Goal: Information Seeking & Learning: Learn about a topic

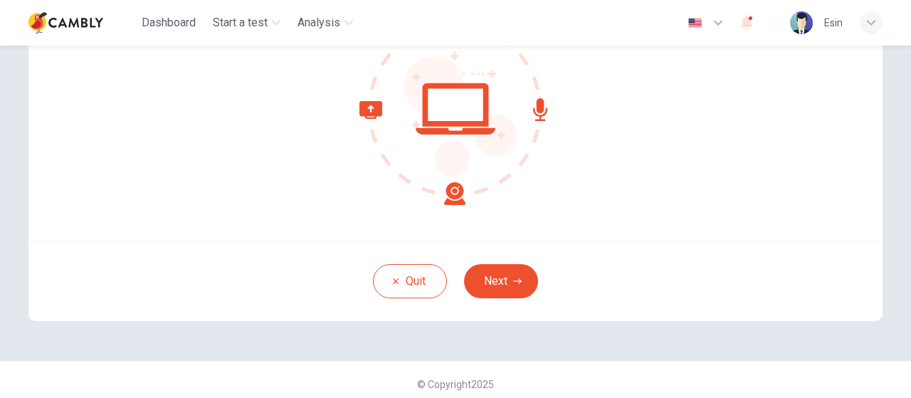
scroll to position [194, 0]
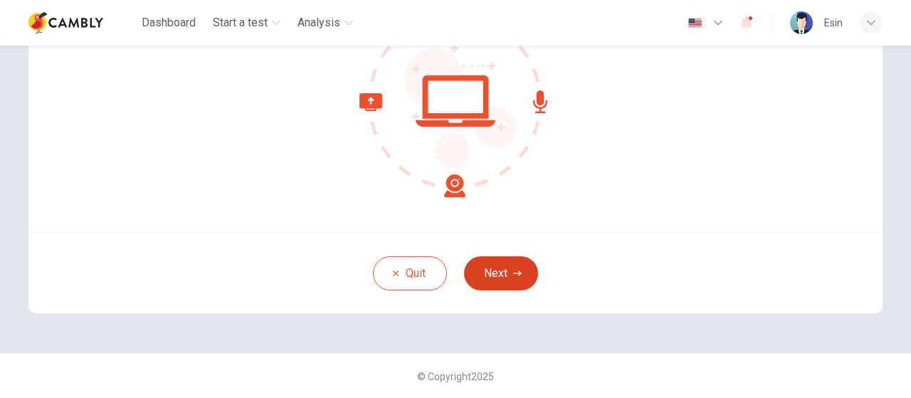
click at [508, 266] on button "Next" at bounding box center [501, 273] width 74 height 34
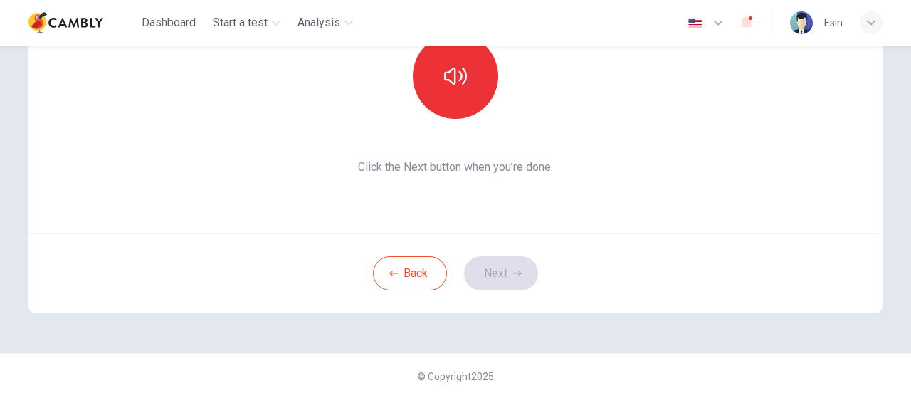
scroll to position [123, 0]
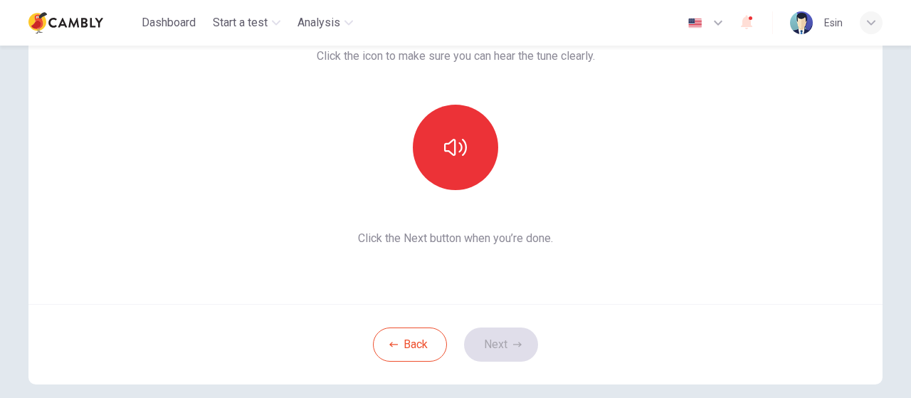
click at [500, 350] on div "Back Next" at bounding box center [455, 344] width 854 height 80
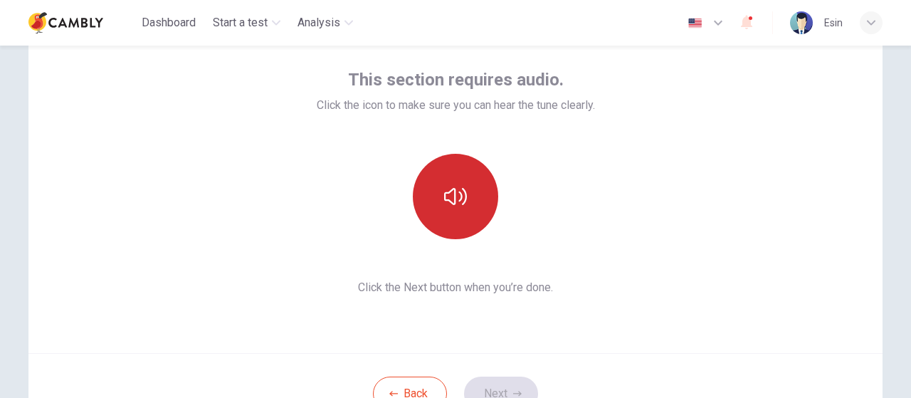
scroll to position [52, 0]
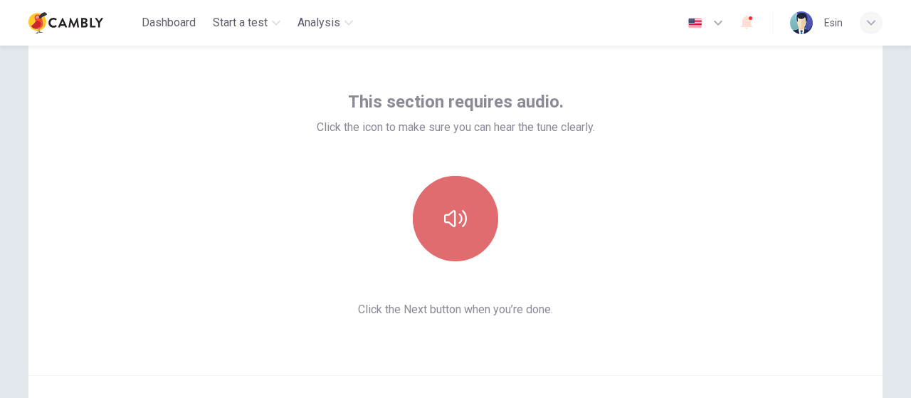
click at [453, 214] on icon "button" at bounding box center [455, 218] width 23 height 23
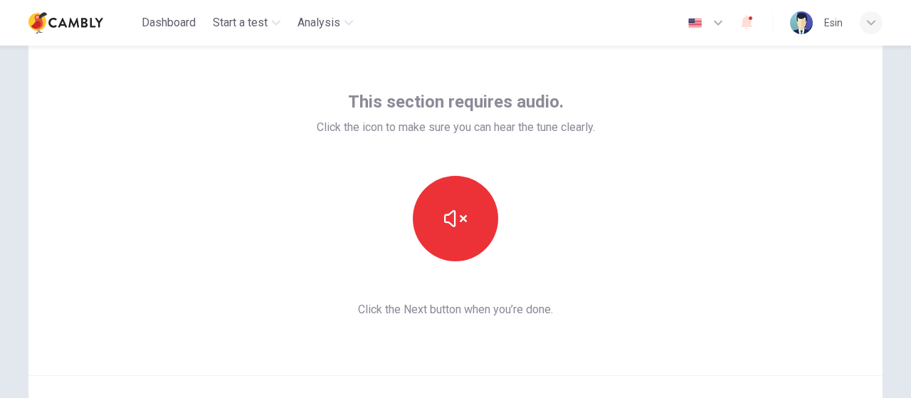
scroll to position [123, 0]
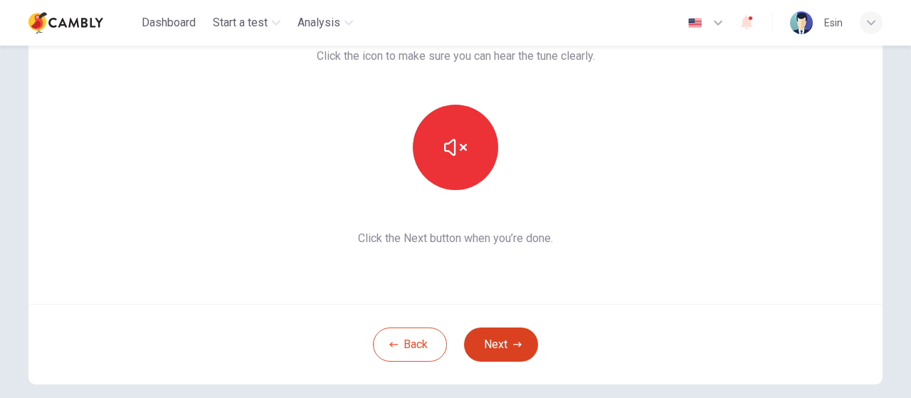
click at [510, 335] on button "Next" at bounding box center [501, 344] width 74 height 34
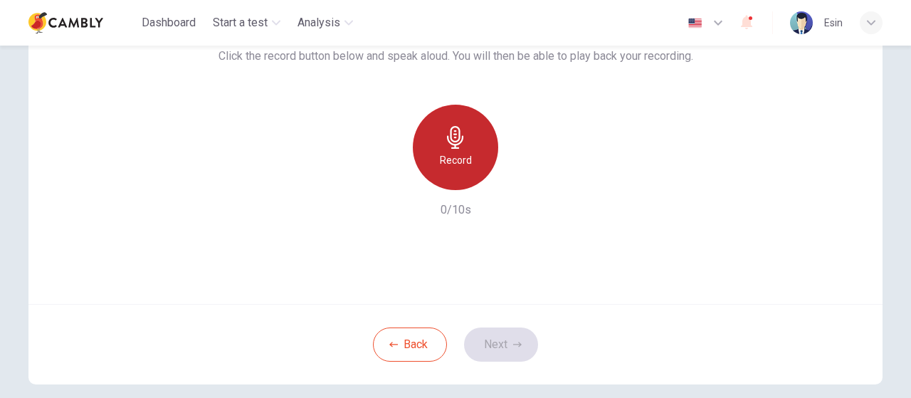
click at [444, 152] on h6 "Record" at bounding box center [456, 160] width 32 height 17
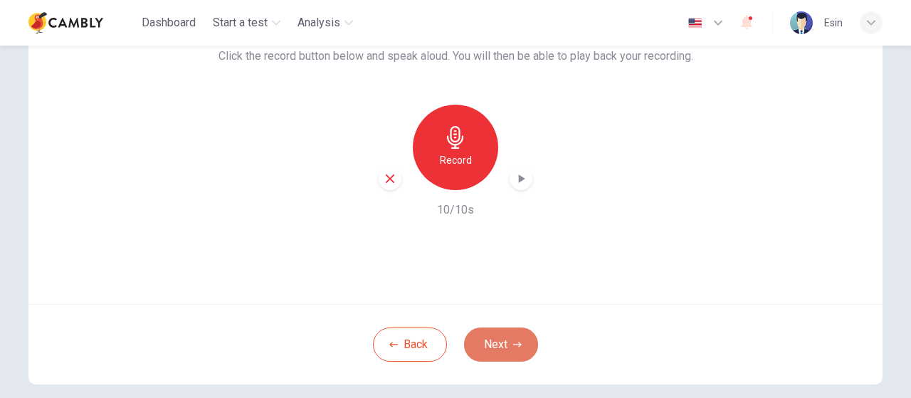
click at [508, 350] on button "Next" at bounding box center [501, 344] width 74 height 34
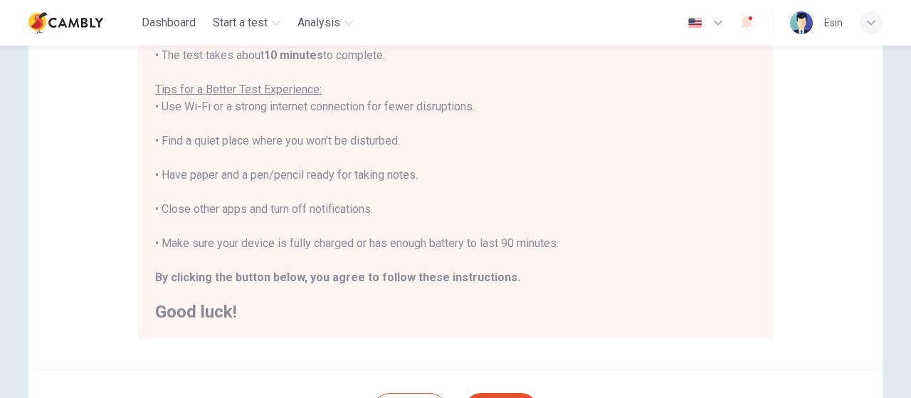
scroll to position [356, 0]
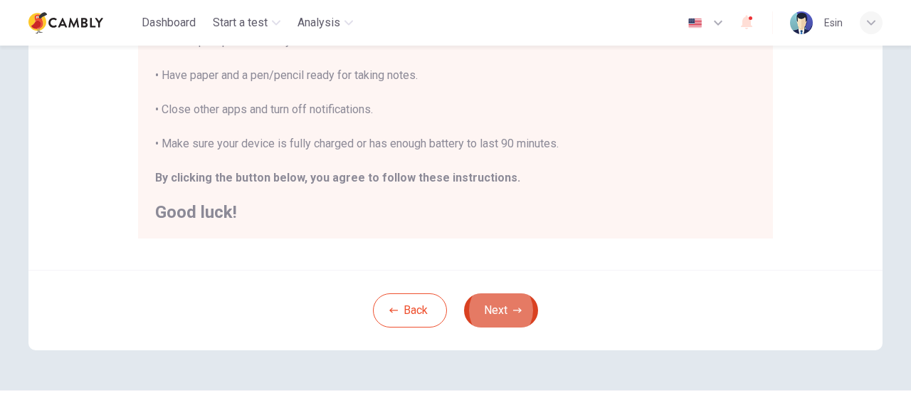
click at [495, 310] on button "Next" at bounding box center [501, 310] width 74 height 34
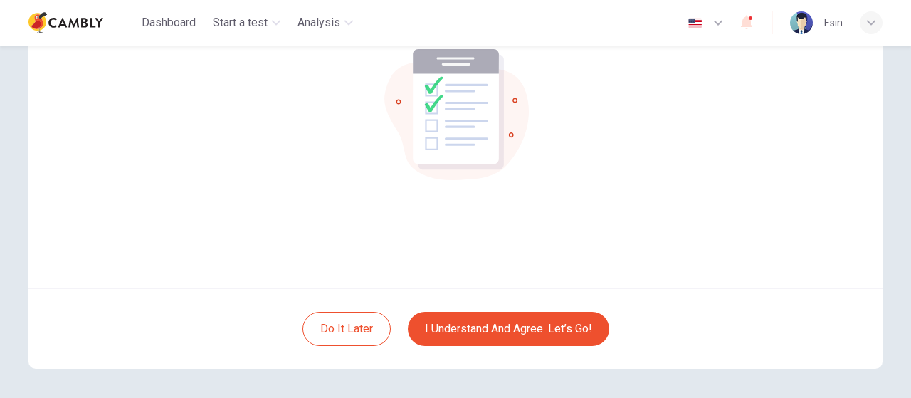
scroll to position [123, 0]
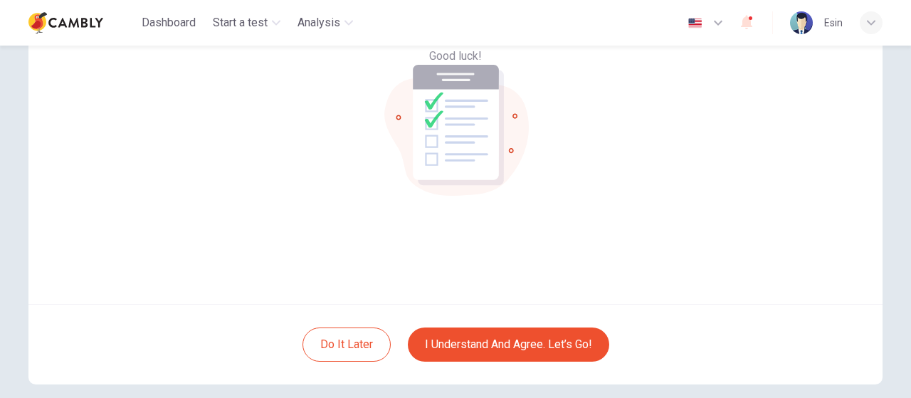
click at [575, 199] on div "You are ready to take the test. Good luck!" at bounding box center [455, 133] width 854 height 342
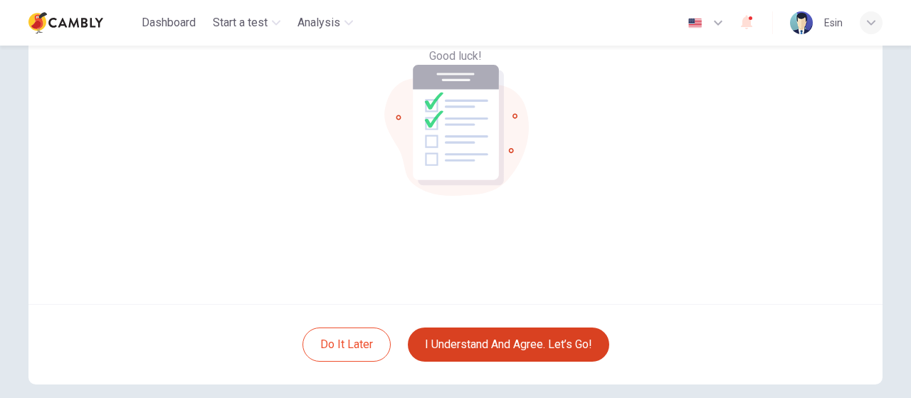
click at [513, 338] on button "I understand and agree. Let’s go!" at bounding box center [508, 344] width 201 height 34
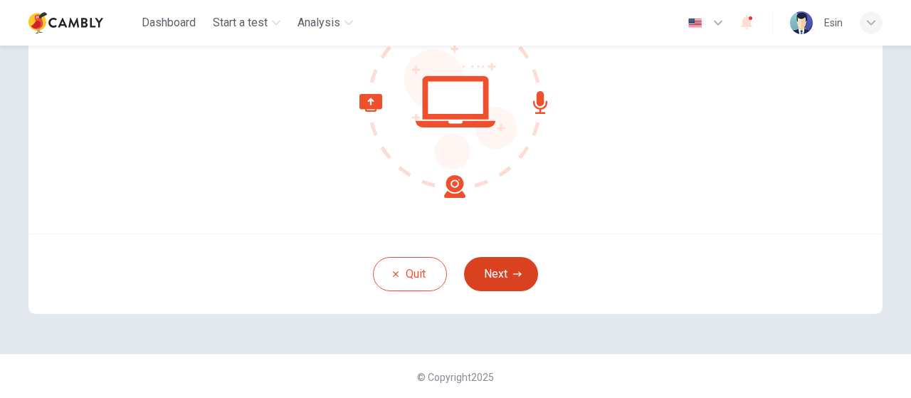
scroll to position [194, 0]
click at [497, 278] on button "Next" at bounding box center [501, 273] width 74 height 34
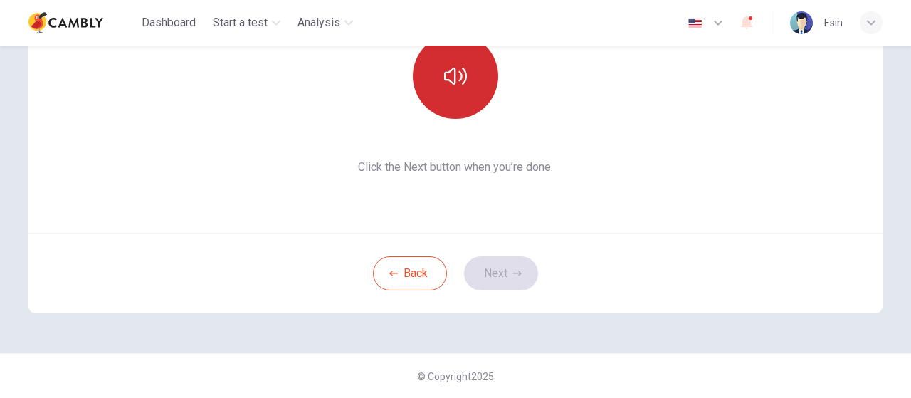
click at [439, 75] on button "button" at bounding box center [455, 75] width 85 height 85
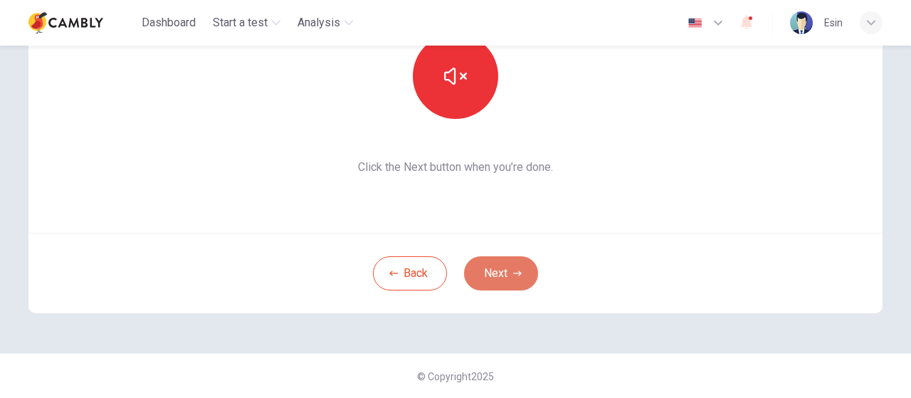
click at [513, 271] on icon "button" at bounding box center [517, 273] width 9 height 9
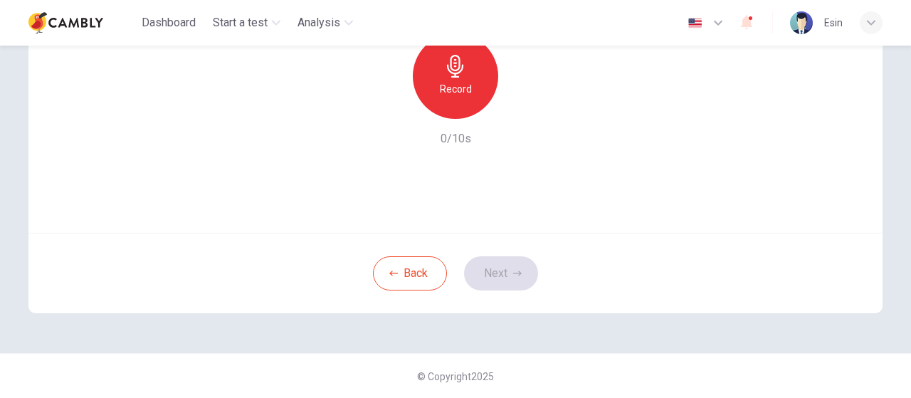
click at [458, 74] on icon "button" at bounding box center [455, 66] width 23 height 23
click at [519, 277] on button "Next" at bounding box center [501, 273] width 74 height 34
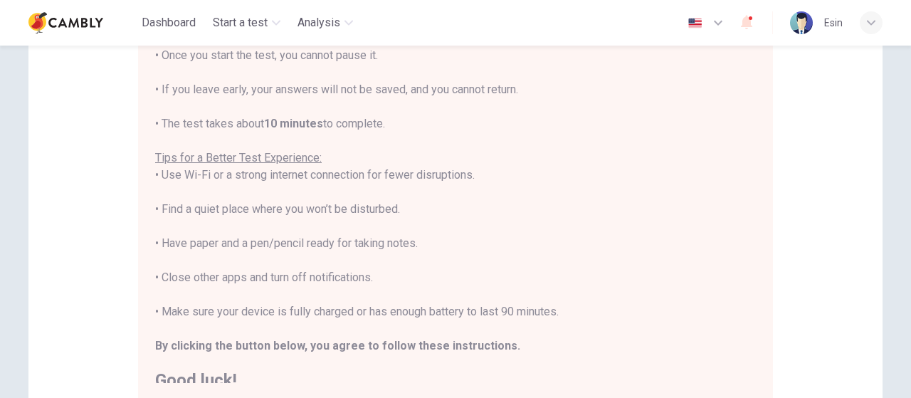
scroll to position [16, 0]
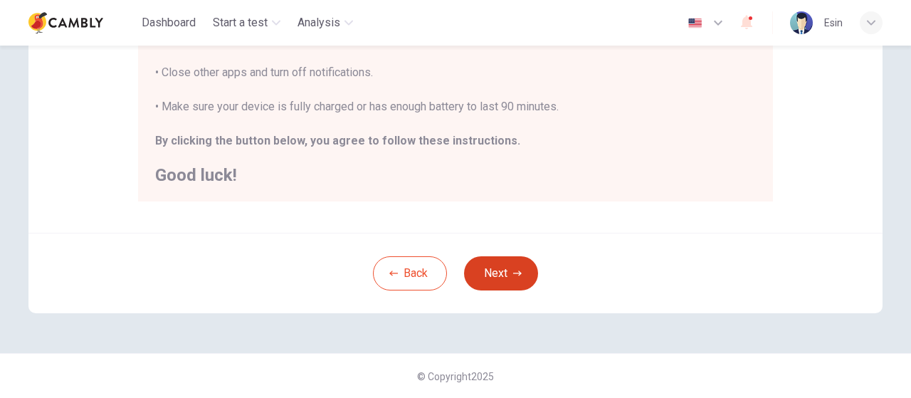
click at [481, 281] on button "Next" at bounding box center [501, 273] width 74 height 34
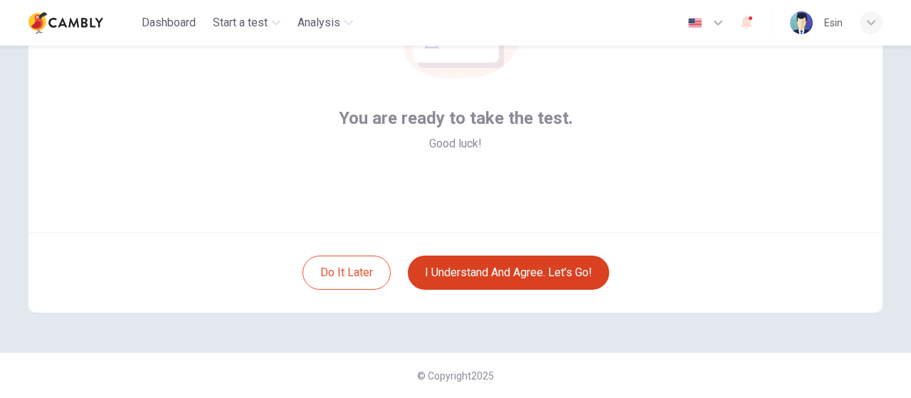
scroll to position [194, 0]
click at [495, 271] on button "I understand and agree. Let’s go!" at bounding box center [508, 273] width 201 height 34
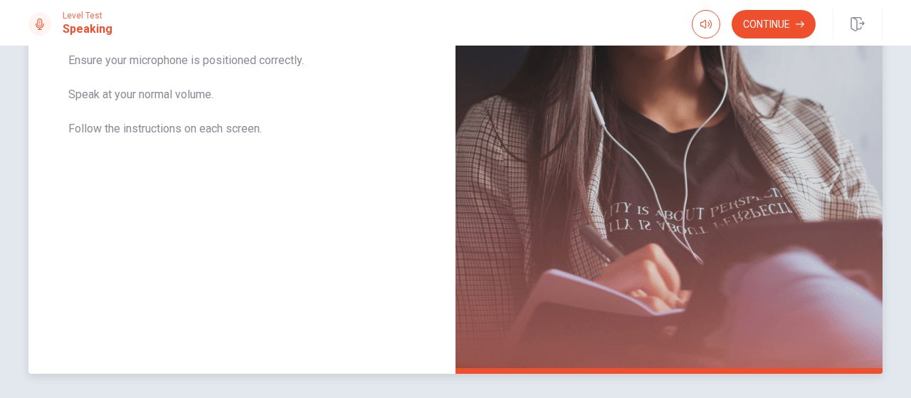
scroll to position [370, 0]
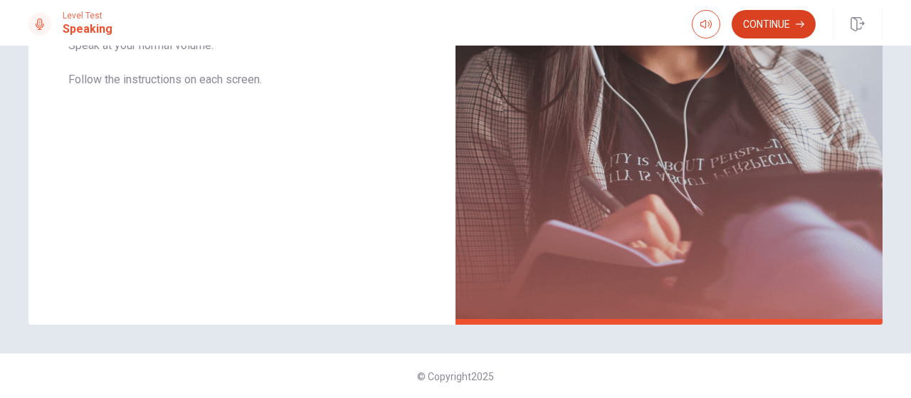
click at [744, 31] on button "Continue" at bounding box center [774, 24] width 84 height 28
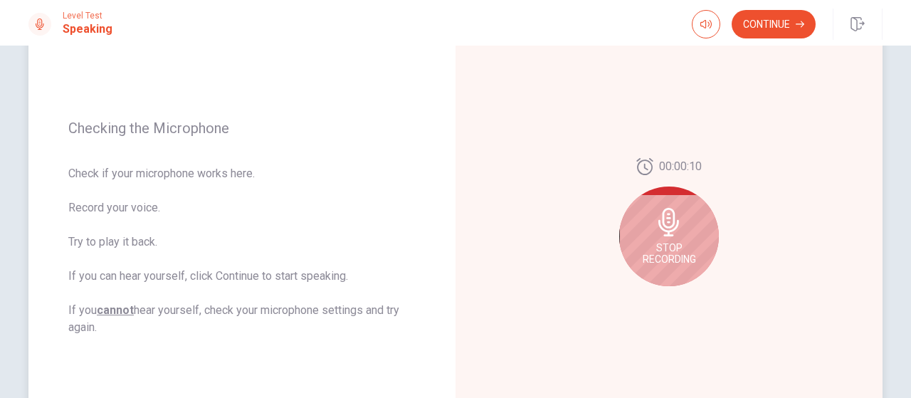
scroll to position [228, 0]
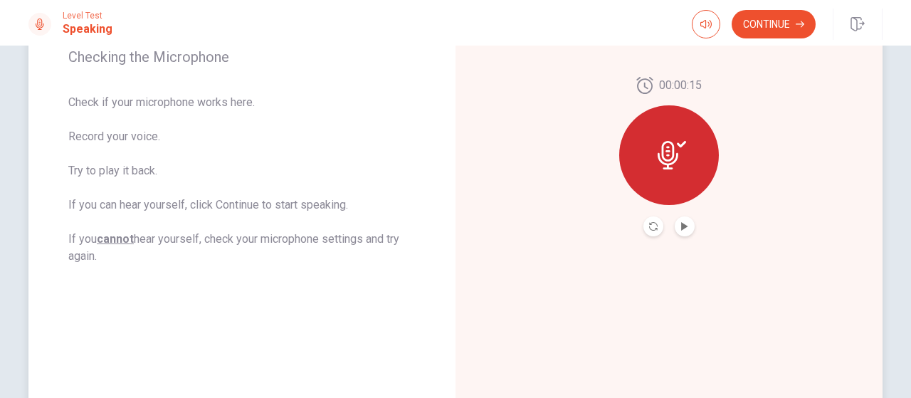
click at [675, 228] on button "Play Audio" at bounding box center [685, 226] width 20 height 20
click at [797, 21] on icon "button" at bounding box center [800, 24] width 9 height 9
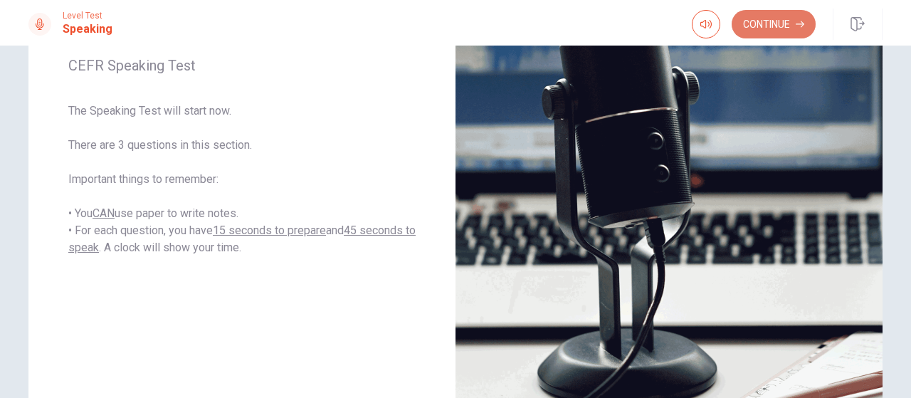
click at [757, 31] on button "Continue" at bounding box center [774, 24] width 84 height 28
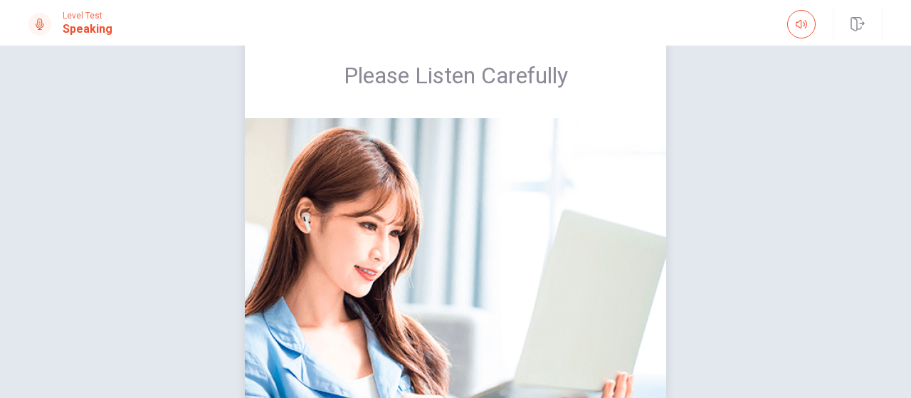
scroll to position [13, 0]
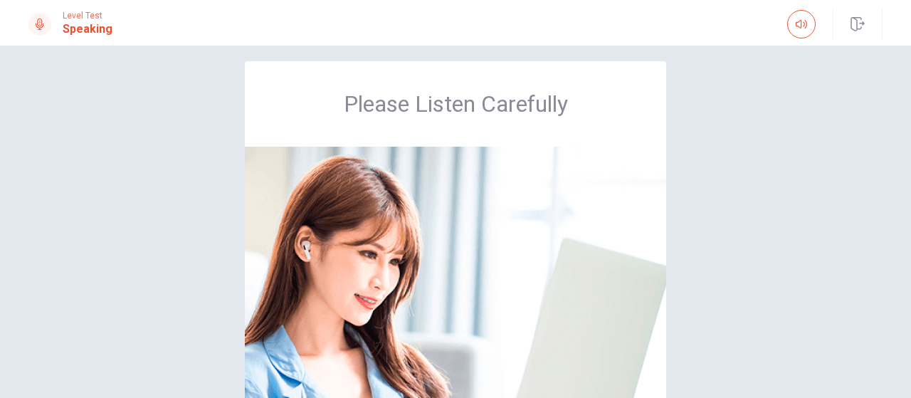
click at [819, 261] on div "Please Listen Carefully" at bounding box center [456, 299] width 900 height 476
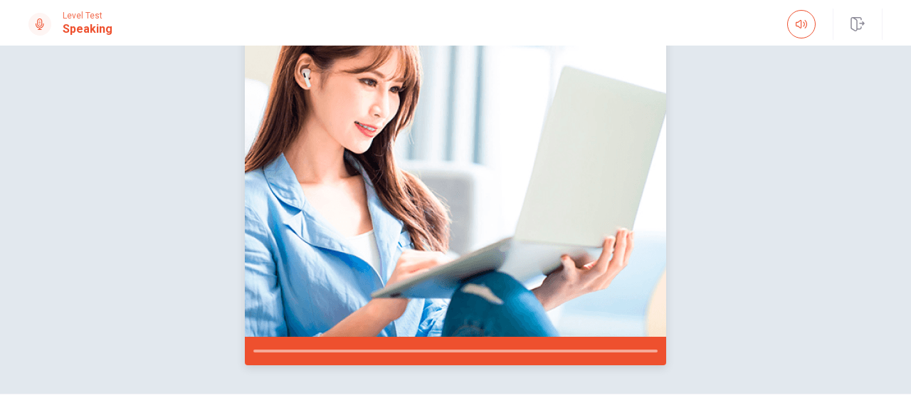
scroll to position [155, 0]
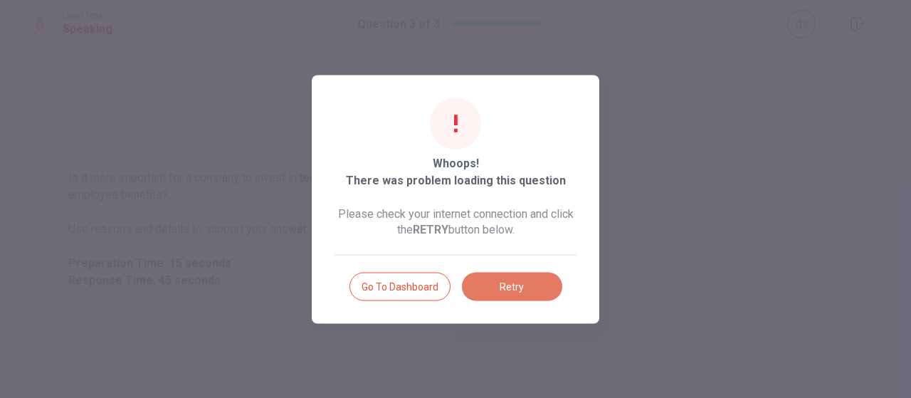
click at [520, 287] on button "Retry" at bounding box center [512, 286] width 100 height 28
click at [520, 281] on button "Retry" at bounding box center [512, 286] width 100 height 28
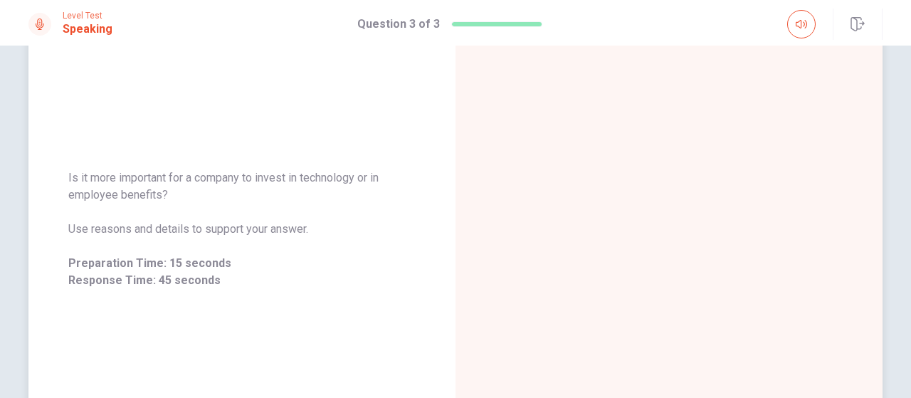
click at [363, 234] on span "Use reasons and details to support your answer." at bounding box center [241, 229] width 347 height 17
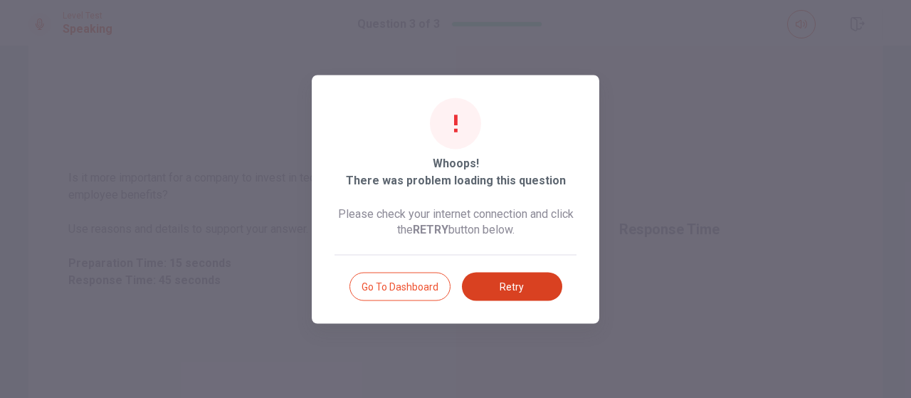
click at [528, 286] on button "Retry" at bounding box center [512, 286] width 100 height 28
click at [497, 288] on button "Retry" at bounding box center [512, 286] width 100 height 28
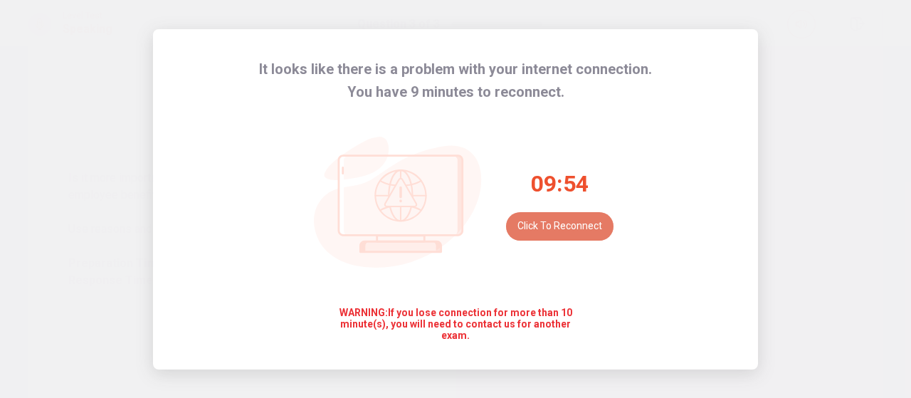
click at [539, 235] on button "Click to reconnect" at bounding box center [559, 226] width 107 height 28
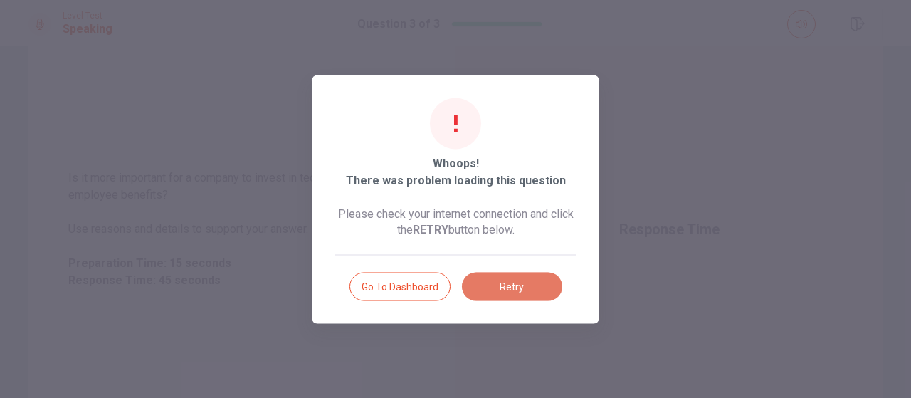
click at [521, 283] on button "Retry" at bounding box center [512, 286] width 100 height 28
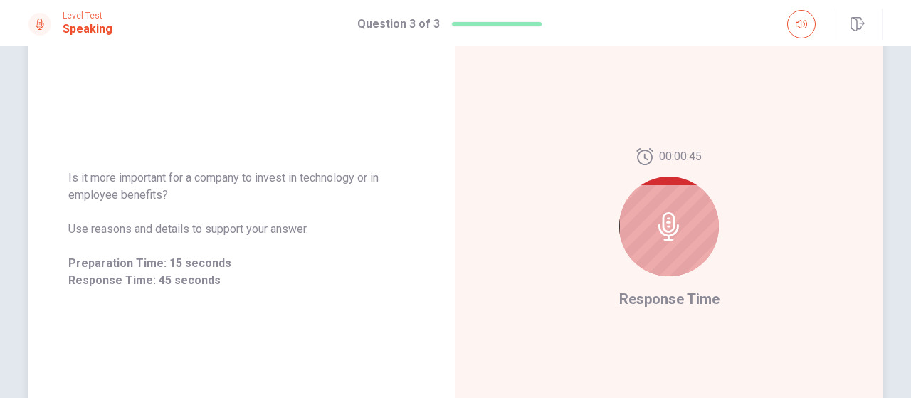
click at [569, 298] on div "00:00:45 Response Time" at bounding box center [669, 229] width 427 height 621
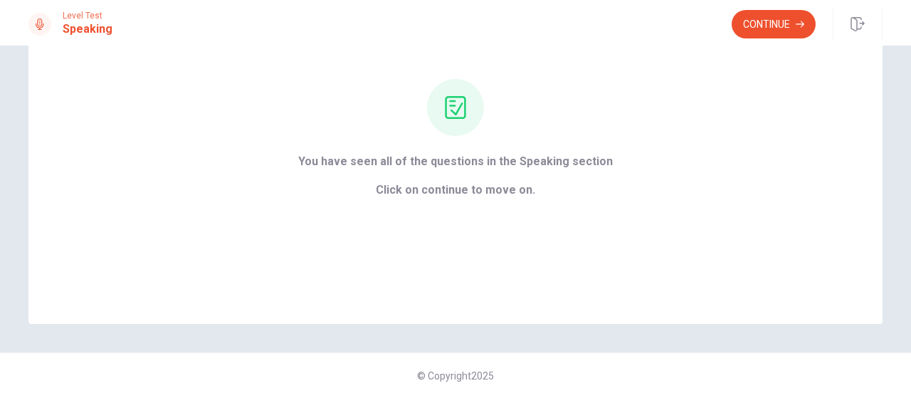
scroll to position [120, 0]
click at [777, 17] on button "Continue" at bounding box center [774, 24] width 84 height 28
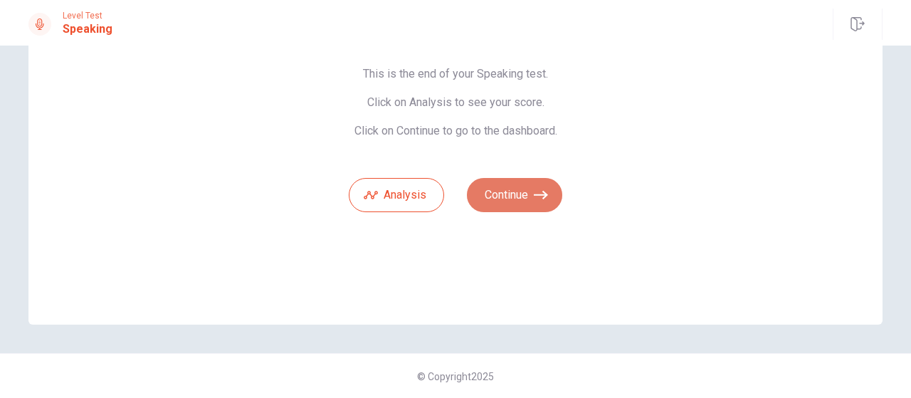
click at [529, 197] on button "Continue" at bounding box center [514, 195] width 95 height 34
